Goal: Book appointment/travel/reservation

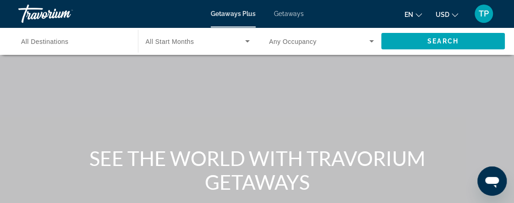
drag, startPoint x: 505, startPoint y: 27, endPoint x: 505, endPoint y: 48, distance: 21.5
click at [505, 48] on div "Skip to main content Getaways Plus Getaways en English Español Français Italian…" at bounding box center [257, 101] width 514 height 203
click at [463, 111] on div "Main content" at bounding box center [257, 137] width 514 height 275
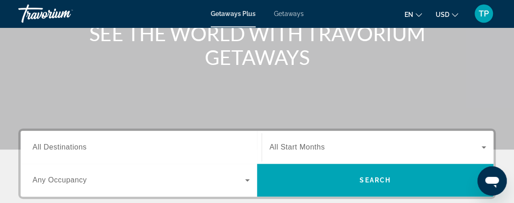
scroll to position [121, 0]
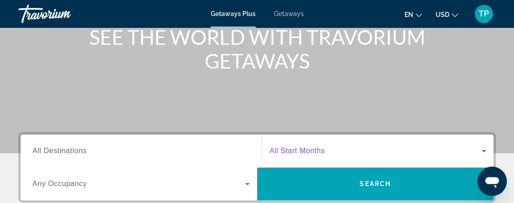
click at [393, 152] on span "Search widget" at bounding box center [375, 151] width 212 height 11
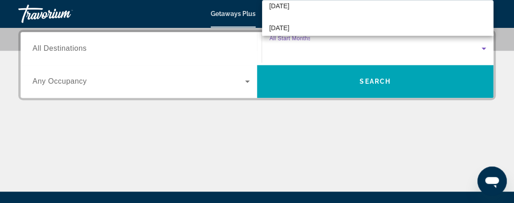
scroll to position [77, 0]
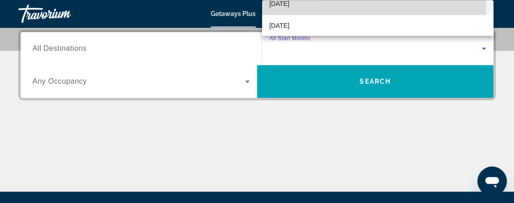
click at [288, 5] on span "[DATE]" at bounding box center [279, 3] width 20 height 11
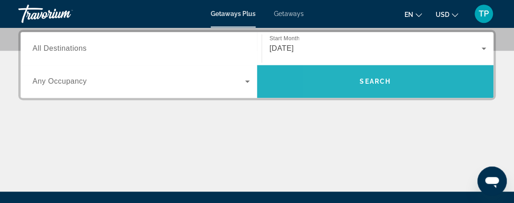
click at [340, 82] on span "Search widget" at bounding box center [375, 82] width 236 height 22
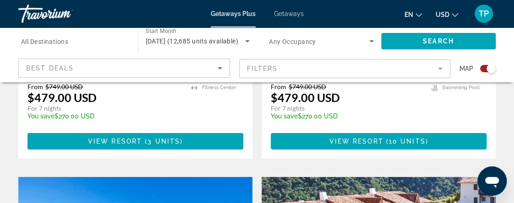
scroll to position [1537, 0]
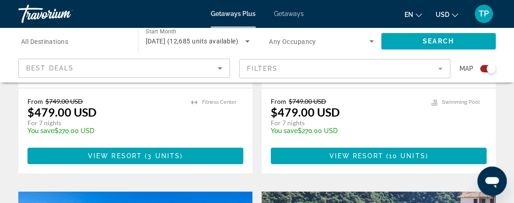
click at [440, 67] on mat-form-field "Filters" at bounding box center [345, 68] width 212 height 19
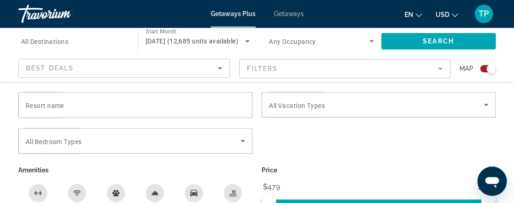
drag, startPoint x: 513, startPoint y: 136, endPoint x: 513, endPoint y: 145, distance: 9.2
click at [513, 145] on div "Resort name Vacation Types All Vacation Types Bedroom Types All Bedroom Types A…" at bounding box center [257, 164] width 514 height 145
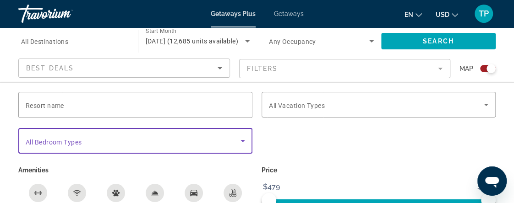
click at [239, 142] on icon "Search widget" at bounding box center [242, 141] width 11 height 11
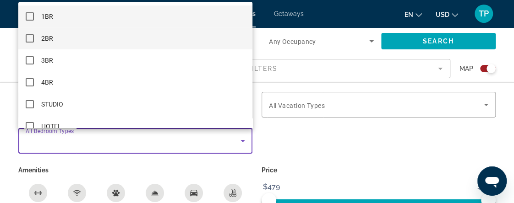
click at [29, 38] on mat-pseudo-checkbox at bounding box center [30, 38] width 8 height 8
click at [31, 19] on mat-pseudo-checkbox at bounding box center [30, 16] width 8 height 8
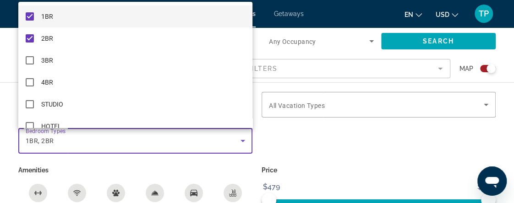
click at [304, 136] on div at bounding box center [257, 101] width 514 height 203
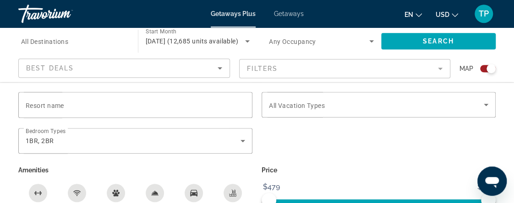
scroll to position [2225, 0]
click at [75, 188] on div "Free Wifi" at bounding box center [77, 193] width 18 height 18
click at [158, 191] on icon "Room Service" at bounding box center [154, 193] width 7 height 7
click at [237, 193] on div "Swimming Pool" at bounding box center [232, 193] width 18 height 18
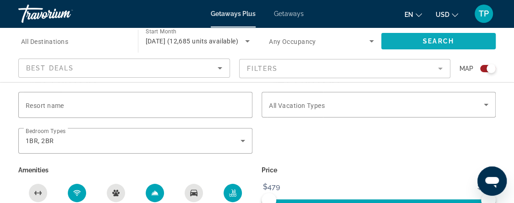
click at [471, 35] on span "Search widget" at bounding box center [438, 41] width 115 height 22
click at [416, 39] on span "Search widget" at bounding box center [438, 41] width 115 height 22
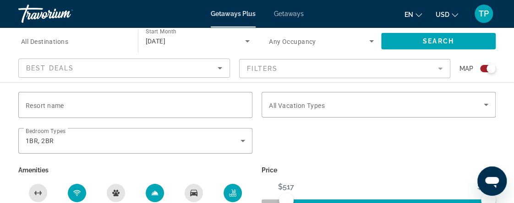
drag, startPoint x: 286, startPoint y: 200, endPoint x: 323, endPoint y: 189, distance: 38.4
click at [371, 40] on icon "Search widget" at bounding box center [371, 41] width 5 height 2
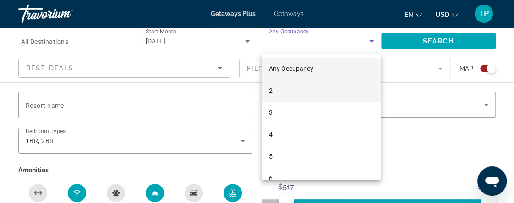
click at [340, 90] on mat-option "2" at bounding box center [320, 91] width 119 height 22
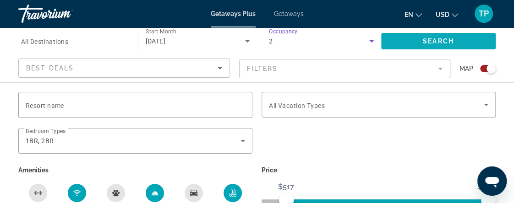
click at [437, 45] on span "Search" at bounding box center [438, 41] width 31 height 7
click at [290, 14] on span "Getaways" at bounding box center [289, 13] width 30 height 7
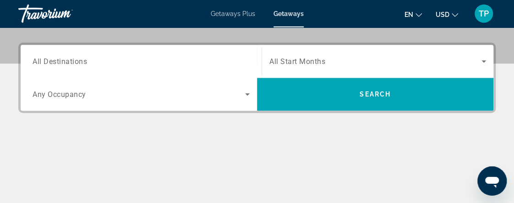
scroll to position [190, 0]
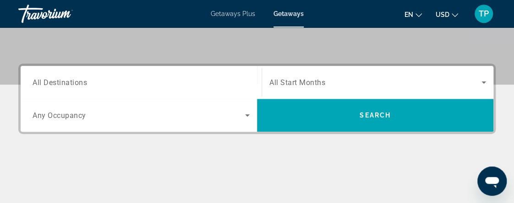
click at [455, 85] on span "Search widget" at bounding box center [375, 82] width 212 height 11
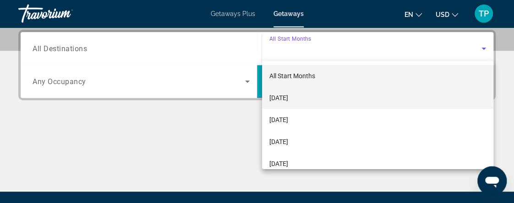
scroll to position [224, 0]
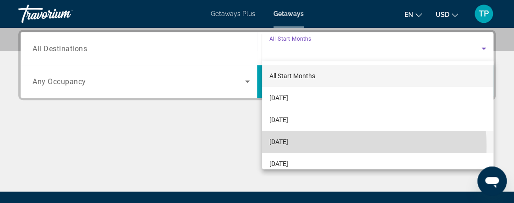
click at [288, 147] on span "[DATE]" at bounding box center [278, 141] width 19 height 11
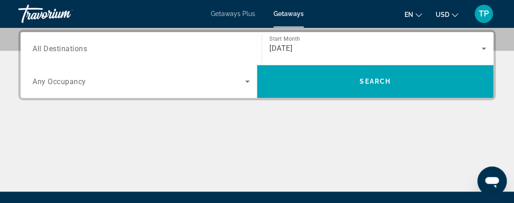
click at [243, 88] on div "Search widget" at bounding box center [141, 82] width 217 height 26
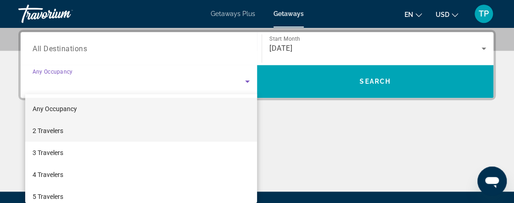
click at [116, 136] on mat-option "2 Travelers" at bounding box center [141, 131] width 232 height 22
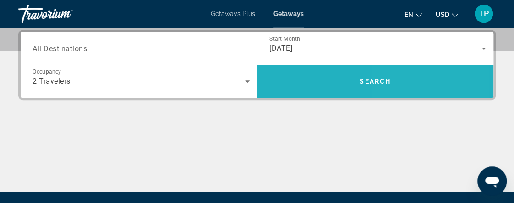
click at [392, 85] on span "Search widget" at bounding box center [375, 82] width 236 height 22
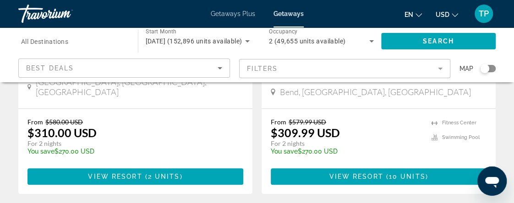
scroll to position [1912, 0]
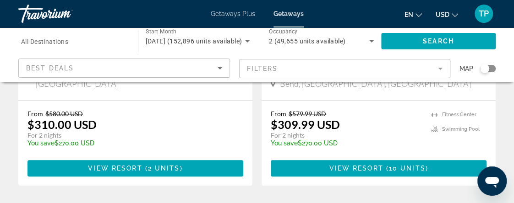
click at [444, 70] on mat-form-field "Filters" at bounding box center [345, 68] width 212 height 19
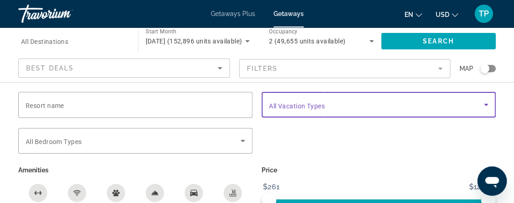
click at [484, 102] on icon "Search widget" at bounding box center [485, 104] width 11 height 11
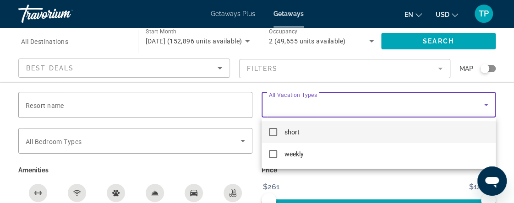
click at [275, 132] on mat-pseudo-checkbox at bounding box center [273, 132] width 8 height 8
click at [451, 42] on div at bounding box center [257, 101] width 514 height 203
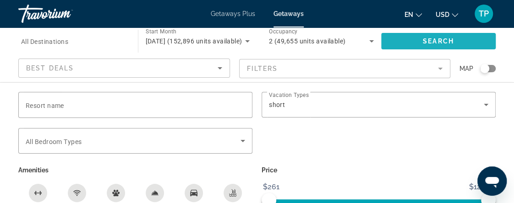
click at [451, 42] on span "Search" at bounding box center [438, 41] width 31 height 7
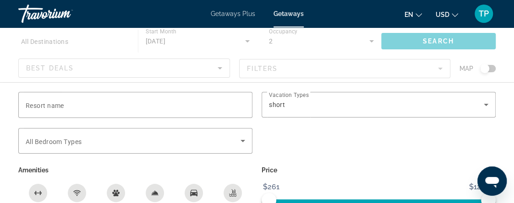
scroll to position [73, 0]
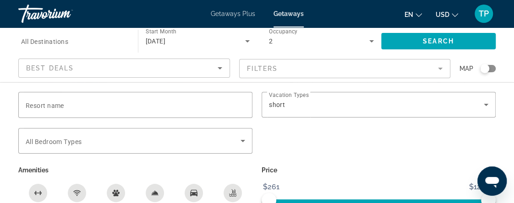
click at [427, 69] on mat-form-field "Filters" at bounding box center [345, 68] width 212 height 19
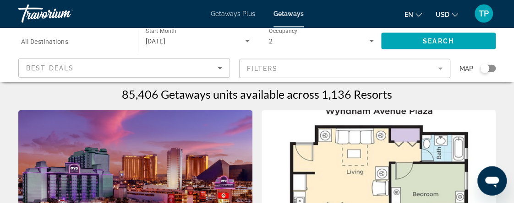
scroll to position [0, 0]
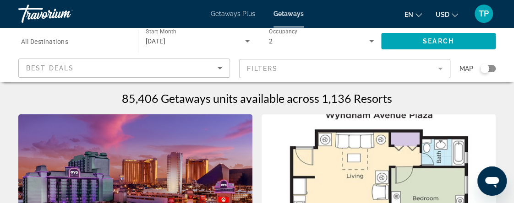
click at [333, 185] on img "Main content" at bounding box center [378, 187] width 234 height 147
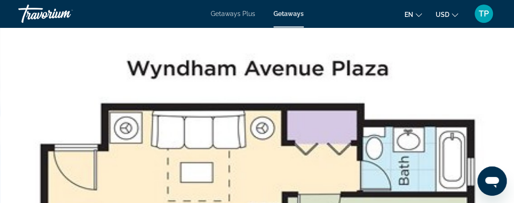
click at [292, 11] on span "Getaways" at bounding box center [288, 13] width 30 height 7
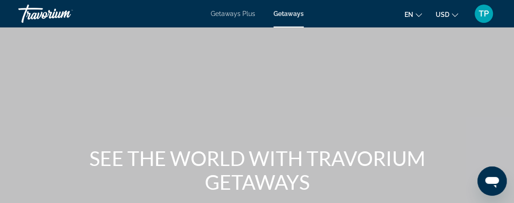
click at [292, 11] on span "Getaways" at bounding box center [288, 13] width 30 height 7
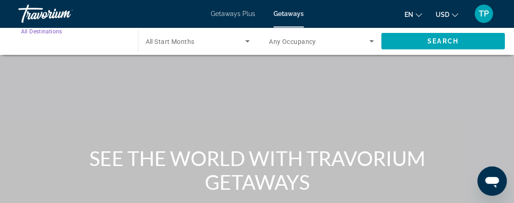
click at [82, 43] on input "Destination All Destinations" at bounding box center [73, 41] width 105 height 11
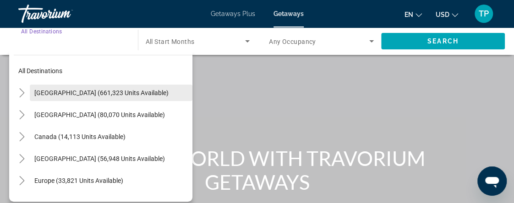
click at [140, 91] on span "[GEOGRAPHIC_DATA] (661,323 units available)" at bounding box center [101, 92] width 134 height 7
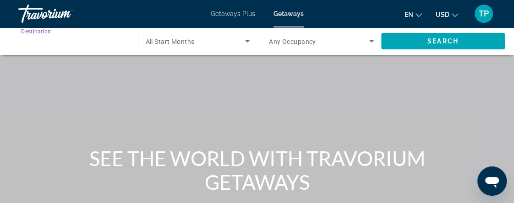
type input "**********"
click at [252, 42] on icon "Search widget" at bounding box center [247, 41] width 11 height 11
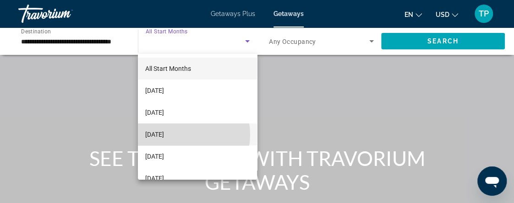
click at [164, 135] on span "[DATE]" at bounding box center [154, 134] width 19 height 11
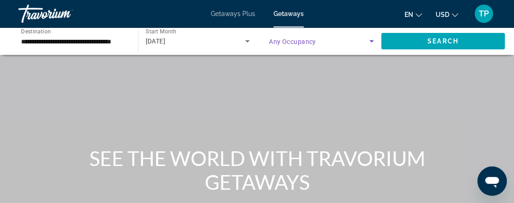
click at [366, 43] on icon "Search widget" at bounding box center [371, 41] width 11 height 11
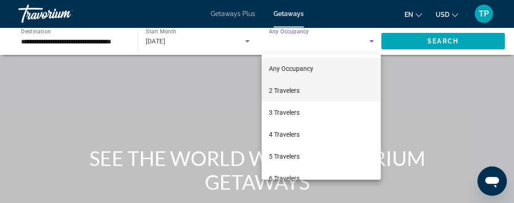
click at [294, 88] on span "2 Travelers" at bounding box center [284, 90] width 31 height 11
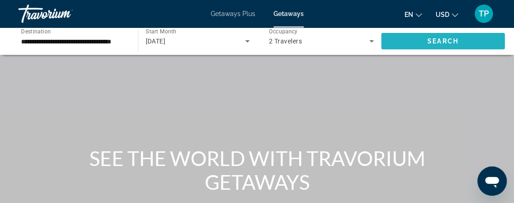
click at [453, 45] on span "Search widget" at bounding box center [443, 41] width 124 height 22
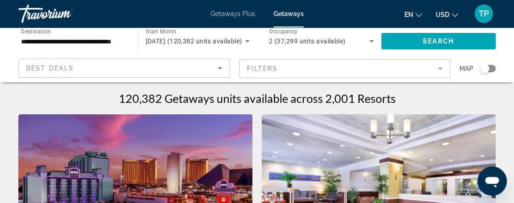
click at [486, 68] on div "Search widget" at bounding box center [484, 68] width 9 height 9
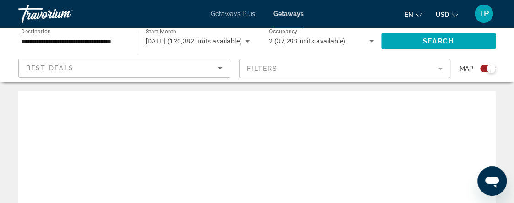
click at [486, 68] on div "Search widget" at bounding box center [488, 68] width 16 height 7
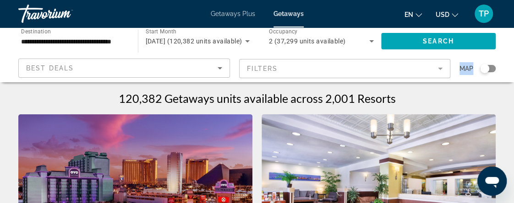
click at [489, 67] on div "Search widget" at bounding box center [488, 68] width 16 height 7
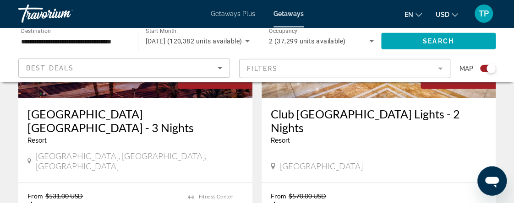
scroll to position [451, 0]
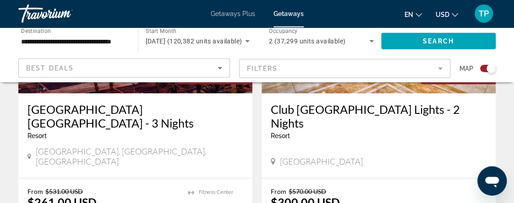
click at [441, 68] on mat-form-field "Filters" at bounding box center [345, 68] width 212 height 19
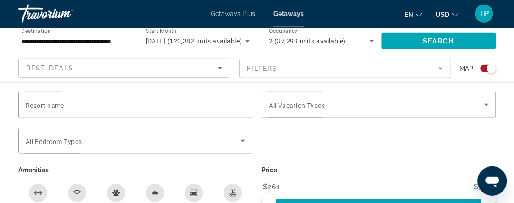
click at [424, 69] on mat-form-field "Filters" at bounding box center [345, 68] width 212 height 19
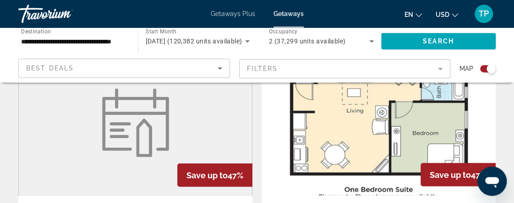
scroll to position [710, 0]
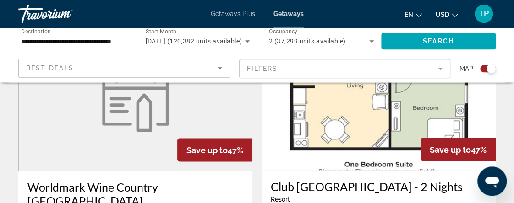
click at [60, 53] on div "**********" at bounding box center [73, 41] width 105 height 26
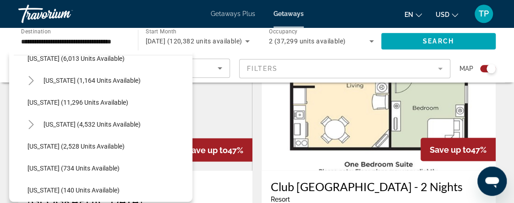
scroll to position [353, 0]
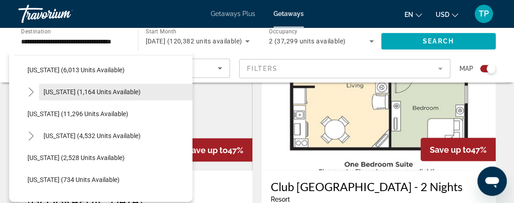
click at [106, 89] on span "[US_STATE] (1,164 units available)" at bounding box center [92, 91] width 97 height 7
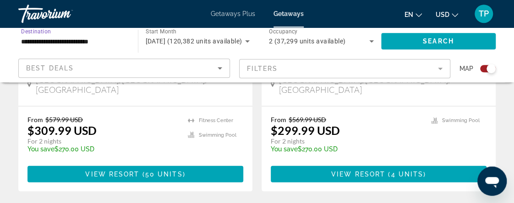
scroll to position [883, 0]
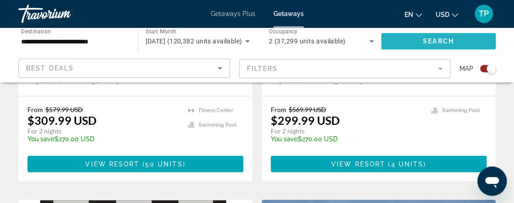
click at [410, 36] on span "Search widget" at bounding box center [438, 41] width 115 height 22
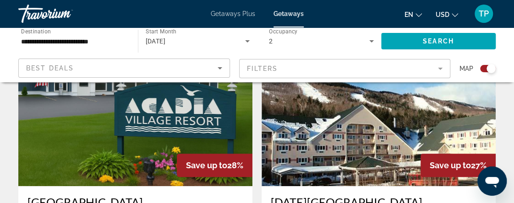
scroll to position [1718, 0]
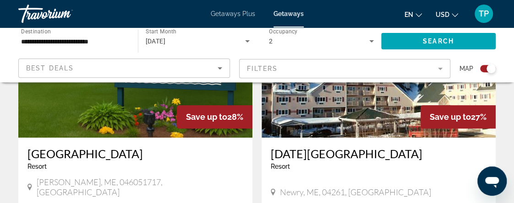
click at [496, 146] on app-weeks-search-item "Save up to 27% [DATE] [GEOGRAPHIC_DATA] - This is an adults only resort Newry, …" at bounding box center [378, 142] width 243 height 303
click at [106, 40] on input "**********" at bounding box center [73, 41] width 104 height 11
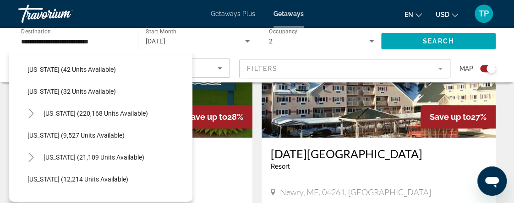
scroll to position [118, 0]
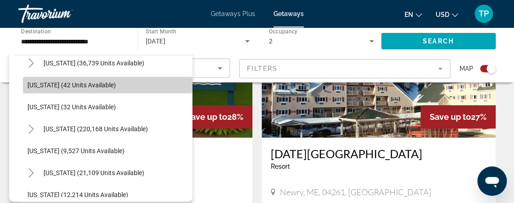
click at [113, 85] on span "[US_STATE] (42 units available)" at bounding box center [71, 85] width 88 height 7
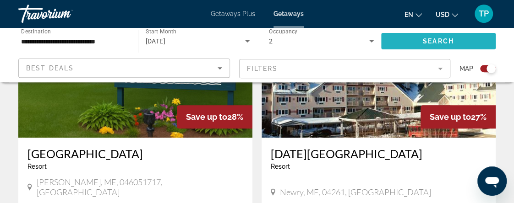
click at [455, 39] on span "Search widget" at bounding box center [438, 41] width 115 height 22
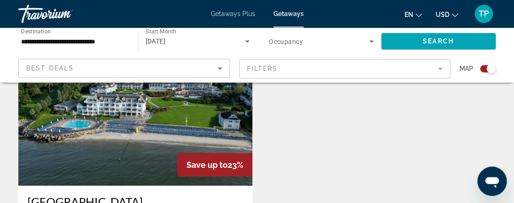
scroll to position [340, 0]
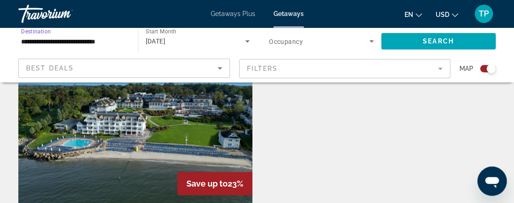
click at [81, 38] on input "**********" at bounding box center [73, 41] width 104 height 11
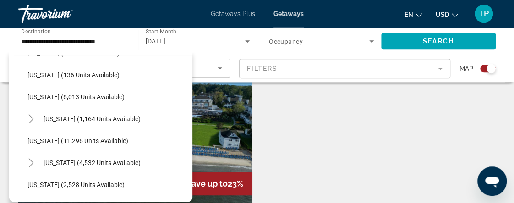
scroll to position [344, 0]
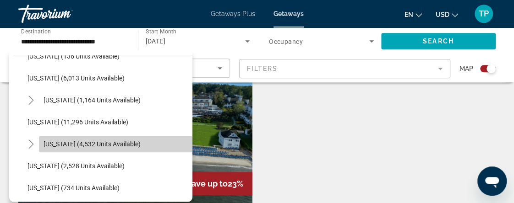
click at [140, 144] on span "[US_STATE] (4,532 units available)" at bounding box center [92, 144] width 97 height 7
type input "**********"
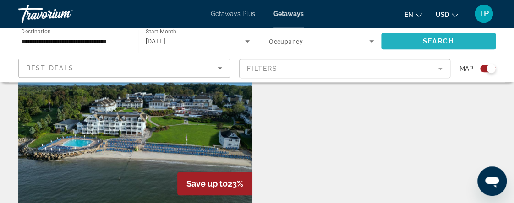
click at [423, 38] on span "Search" at bounding box center [438, 41] width 31 height 7
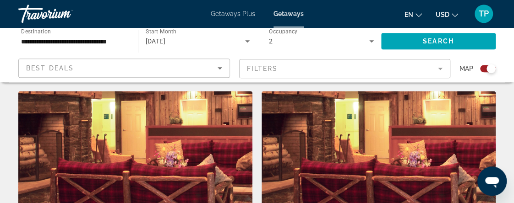
scroll to position [298, 0]
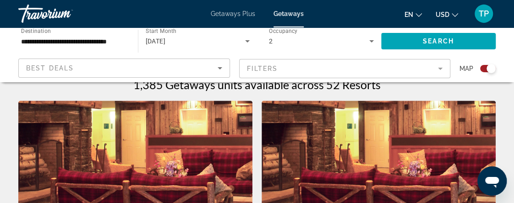
click at [397, 119] on img "Main content" at bounding box center [378, 174] width 234 height 147
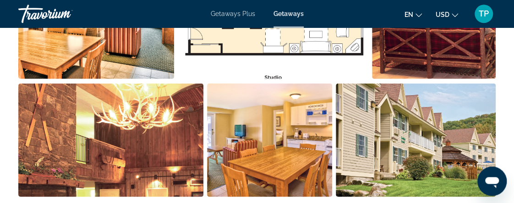
scroll to position [736, 0]
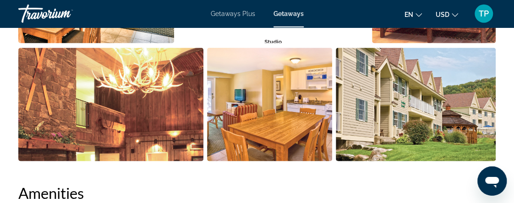
click at [259, 89] on img "Open full-screen image slider" at bounding box center [269, 105] width 125 height 114
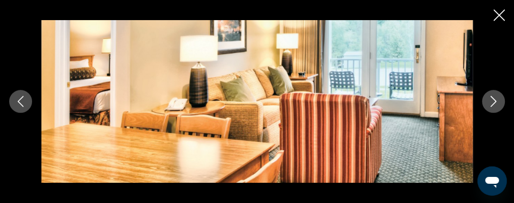
click at [496, 100] on icon "Next image" at bounding box center [493, 101] width 11 height 11
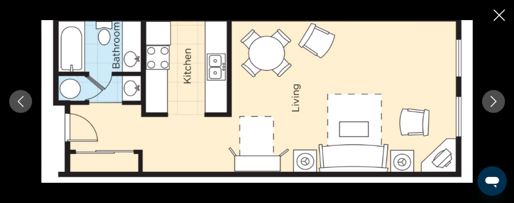
click at [496, 100] on icon "Next image" at bounding box center [493, 101] width 11 height 11
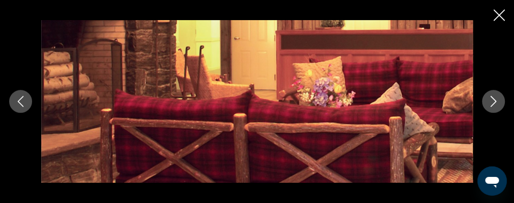
click at [496, 100] on icon "Next image" at bounding box center [493, 101] width 11 height 11
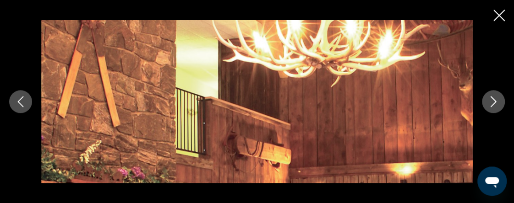
scroll to position [1375, 0]
click at [492, 109] on button "Next image" at bounding box center [493, 101] width 23 height 23
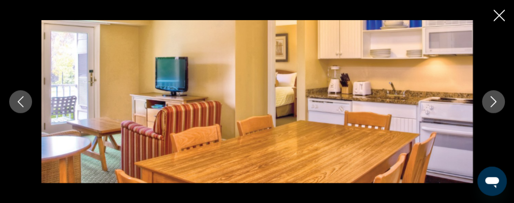
click at [495, 14] on icon "Close slideshow" at bounding box center [498, 15] width 11 height 11
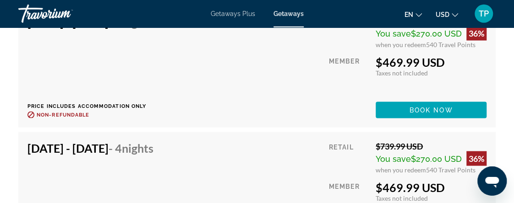
scroll to position [2303, 0]
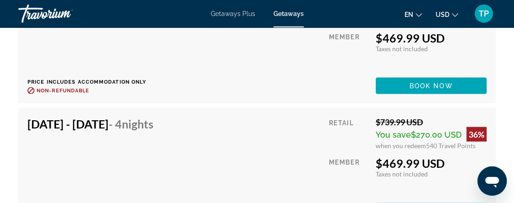
click at [302, 103] on div "[DATE] - [DATE] - 4 Nights Price includes accommodation only Refundable until :…" at bounding box center [256, 43] width 477 height 121
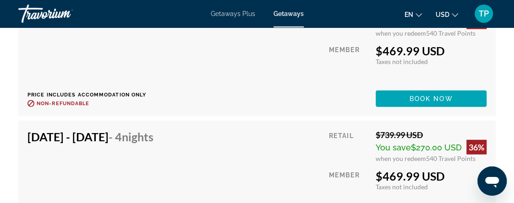
scroll to position [2544, 0]
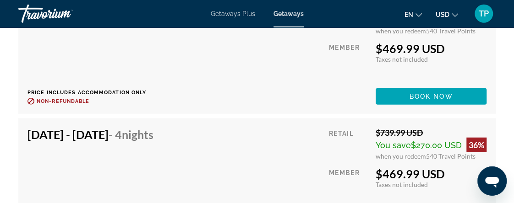
click at [329, 78] on div "Member" at bounding box center [349, 62] width 40 height 40
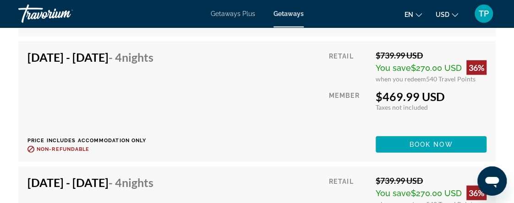
scroll to position [2471, 0]
